Goal: Task Accomplishment & Management: Manage account settings

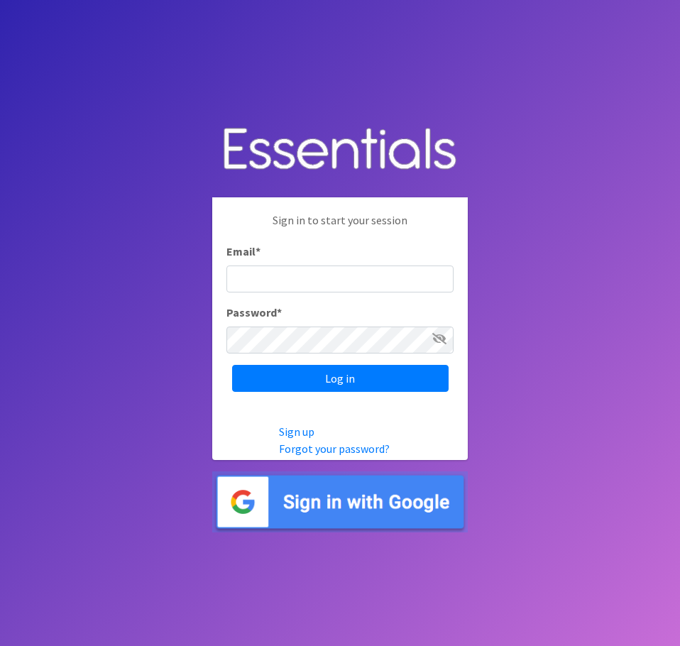
click at [384, 283] on input "Email *" at bounding box center [339, 278] width 227 height 27
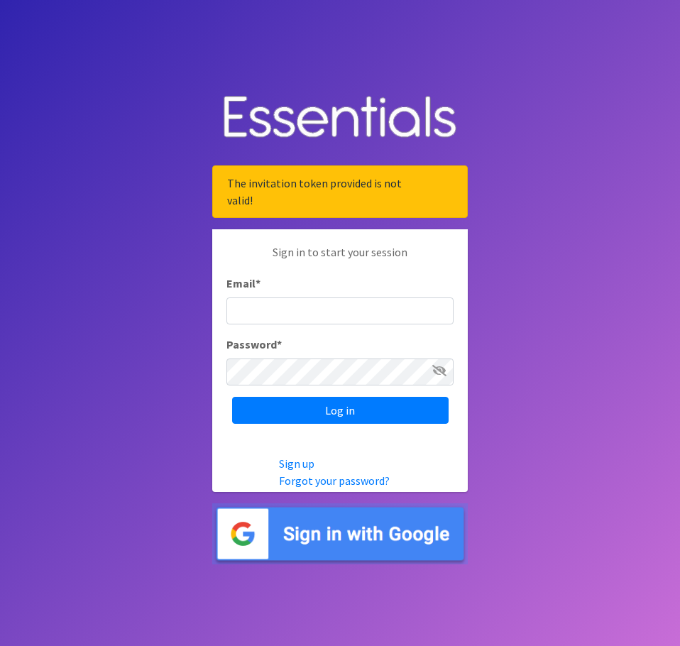
click at [354, 296] on div "Email *" at bounding box center [339, 300] width 227 height 50
click at [354, 307] on input "Email *" at bounding box center [339, 310] width 227 height 27
click at [347, 314] on input "Email *" at bounding box center [339, 310] width 227 height 27
type input "[EMAIL_ADDRESS][DOMAIN_NAME]"
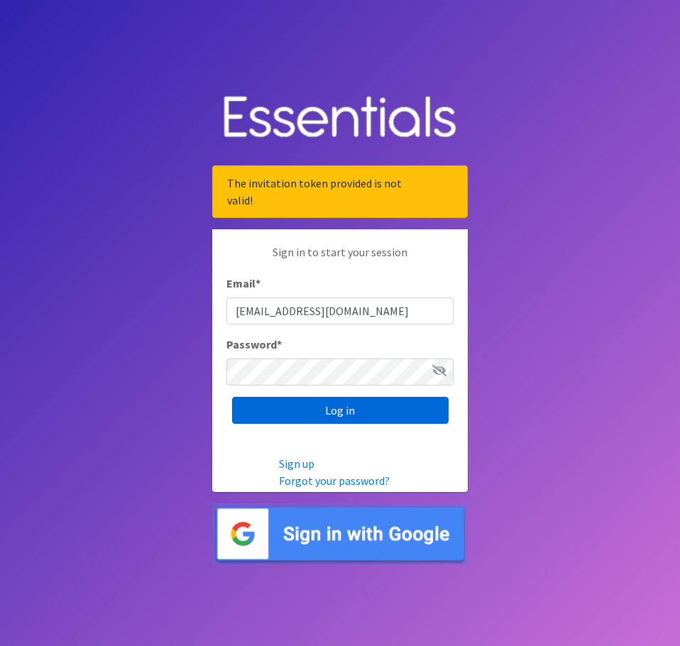
click at [330, 417] on input "Log in" at bounding box center [340, 410] width 217 height 27
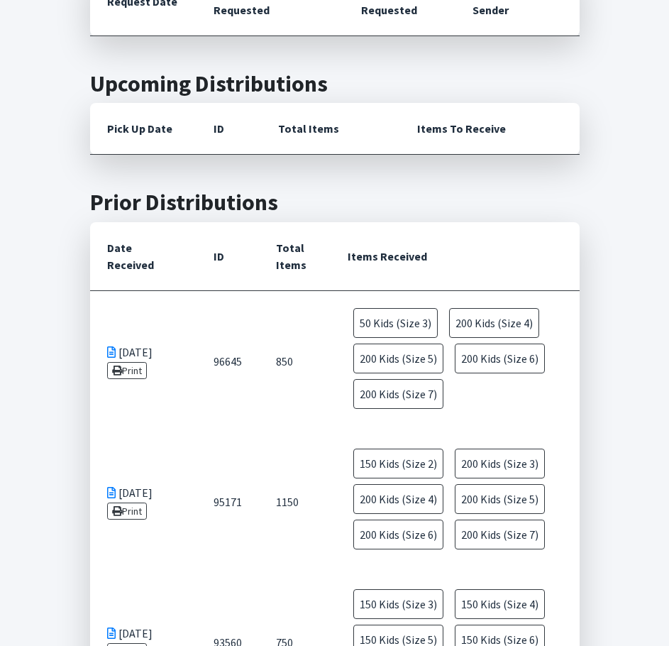
scroll to position [497, 0]
click at [294, 411] on td "850" at bounding box center [295, 360] width 72 height 141
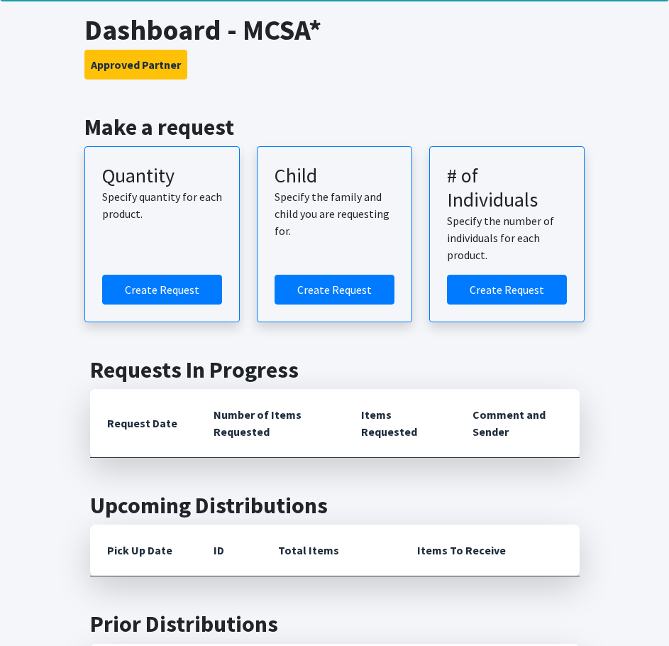
scroll to position [0, 0]
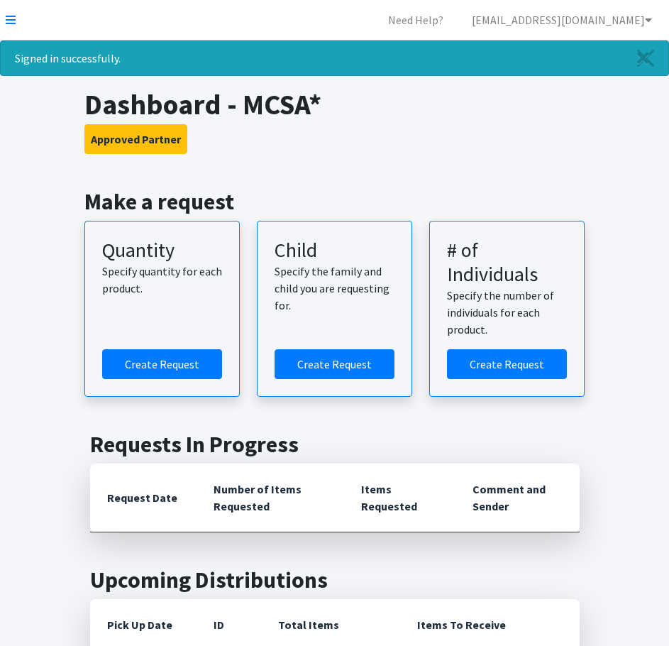
click at [4, 13] on nav "Need Help? [EMAIL_ADDRESS][DOMAIN_NAME] My Co-Workers My Profile Logout" at bounding box center [334, 20] width 669 height 40
click at [10, 13] on link at bounding box center [11, 19] width 10 height 17
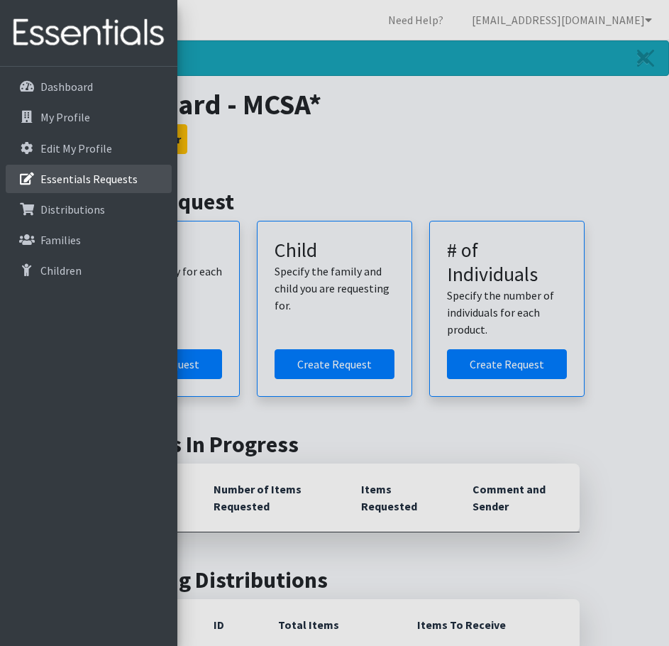
click at [82, 185] on p "Essentials Requests" at bounding box center [88, 179] width 97 height 14
